Goal: Task Accomplishment & Management: Use online tool/utility

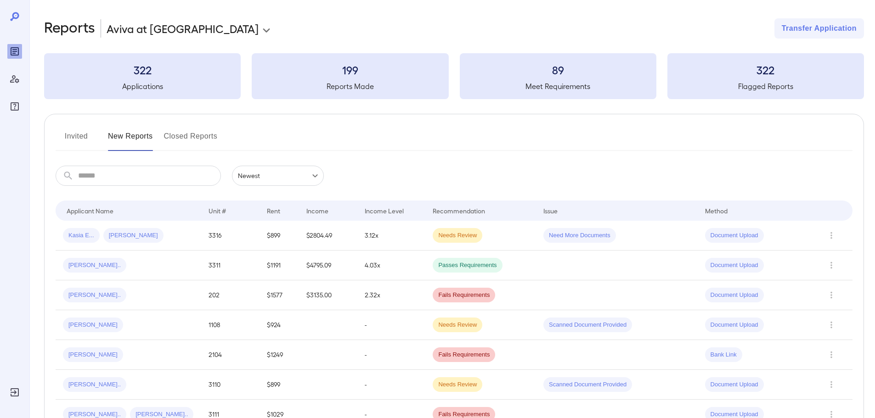
click at [80, 132] on button "Invited" at bounding box center [76, 140] width 41 height 22
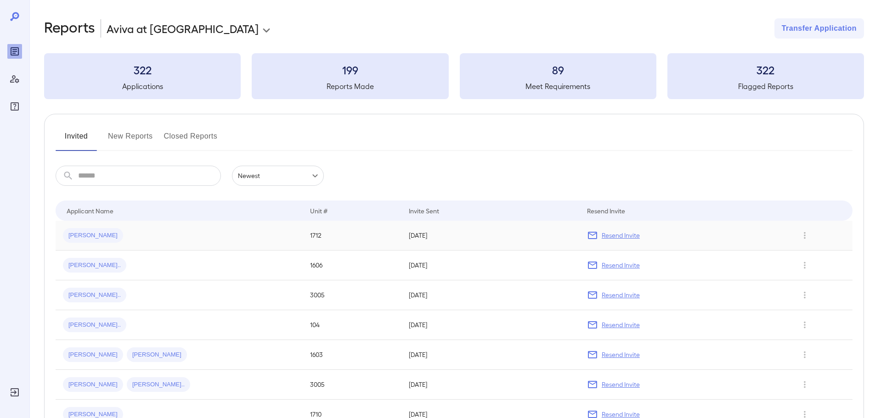
click at [127, 239] on div "[PERSON_NAME]" at bounding box center [179, 235] width 232 height 15
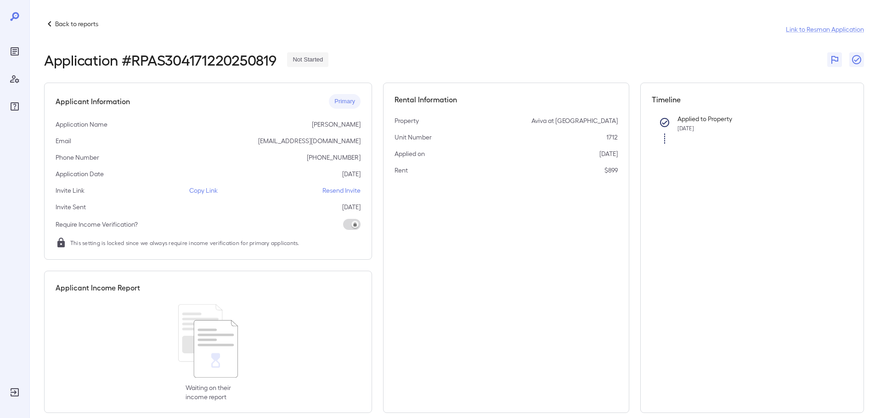
click at [207, 192] on p "Copy Link" at bounding box center [203, 190] width 28 height 9
